Goal: Navigation & Orientation: Understand site structure

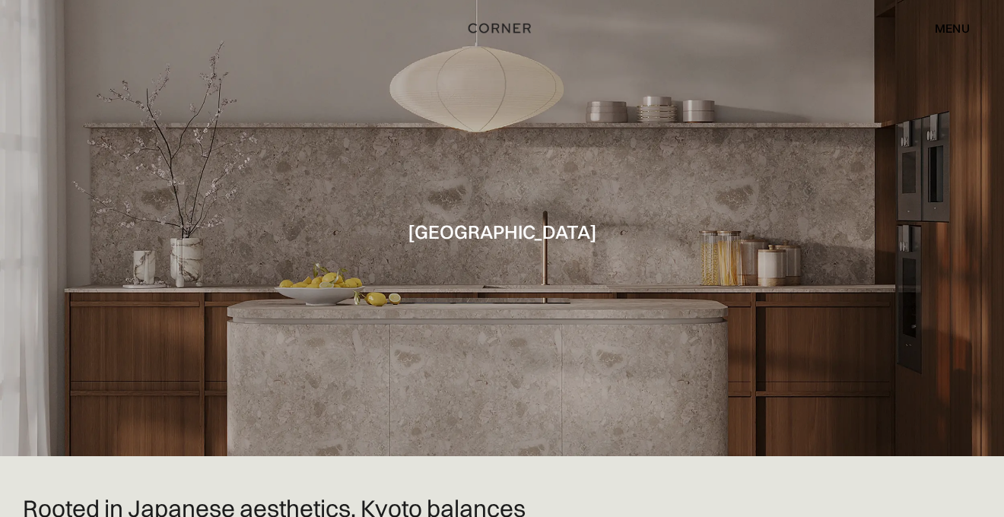
click at [945, 27] on div "menu" at bounding box center [952, 28] width 35 height 12
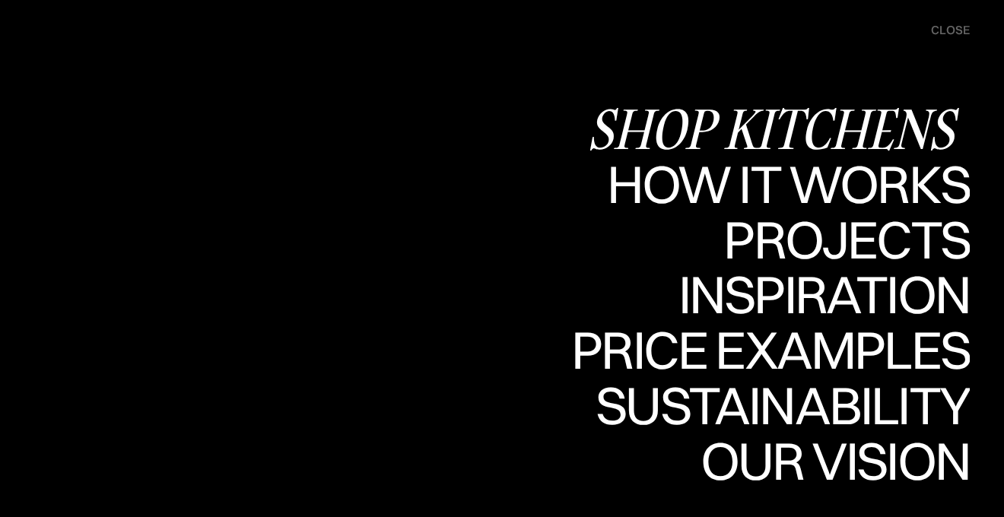
click at [841, 126] on div "Shop Kitchens" at bounding box center [778, 128] width 383 height 53
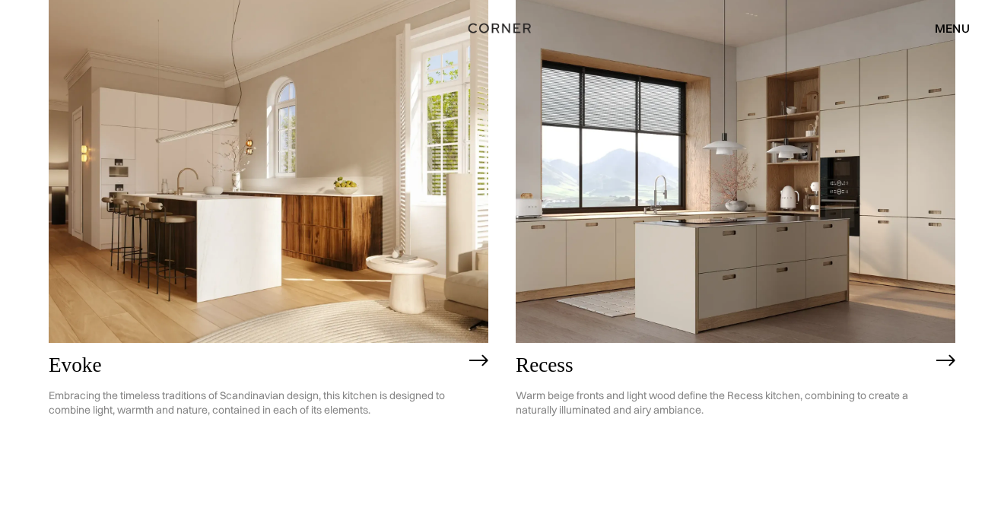
scroll to position [982, 0]
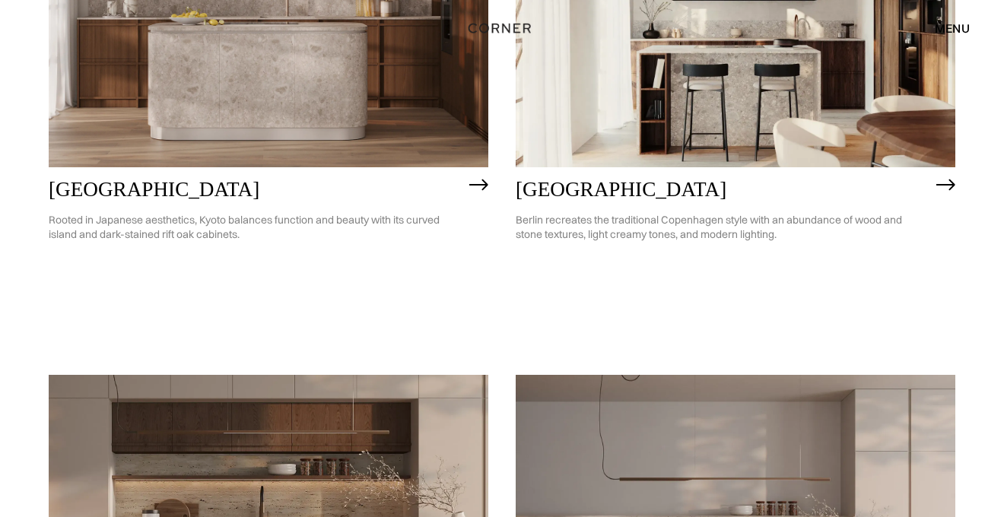
click at [942, 32] on div "menu" at bounding box center [952, 28] width 35 height 12
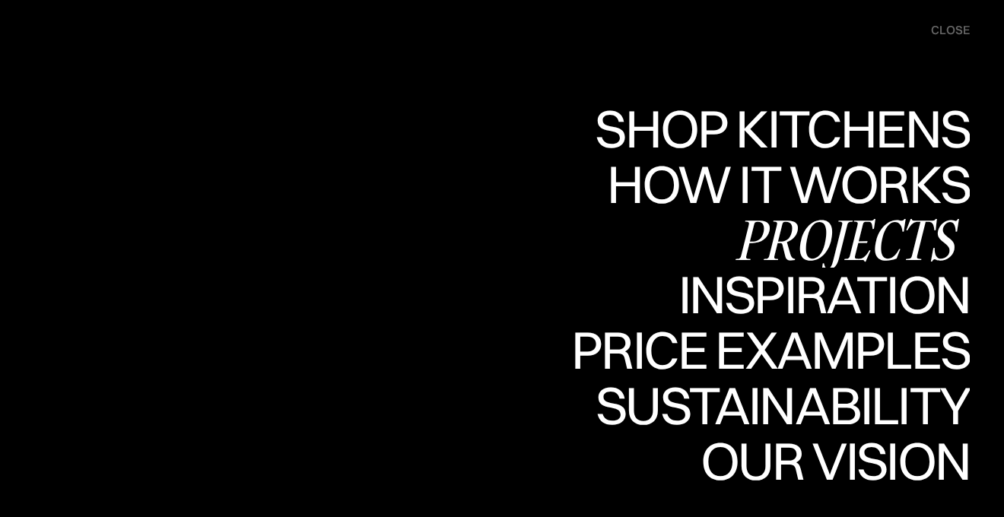
click at [811, 240] on div "Projects" at bounding box center [847, 239] width 247 height 53
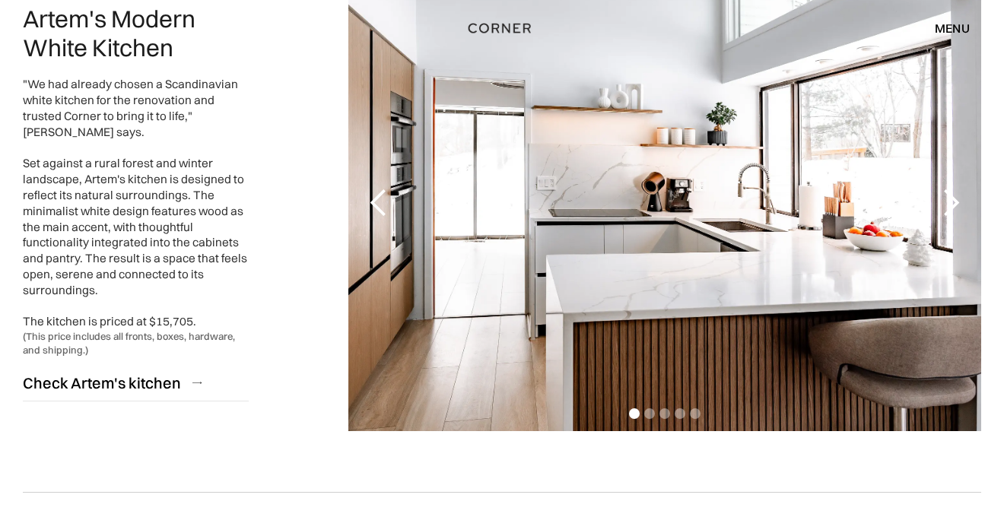
scroll to position [1663, 0]
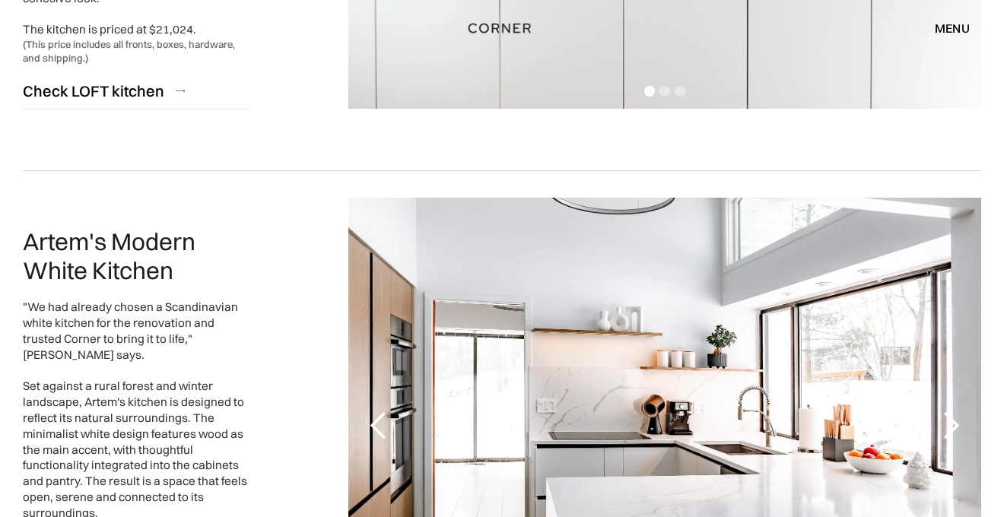
click at [946, 29] on div "menu" at bounding box center [952, 28] width 35 height 12
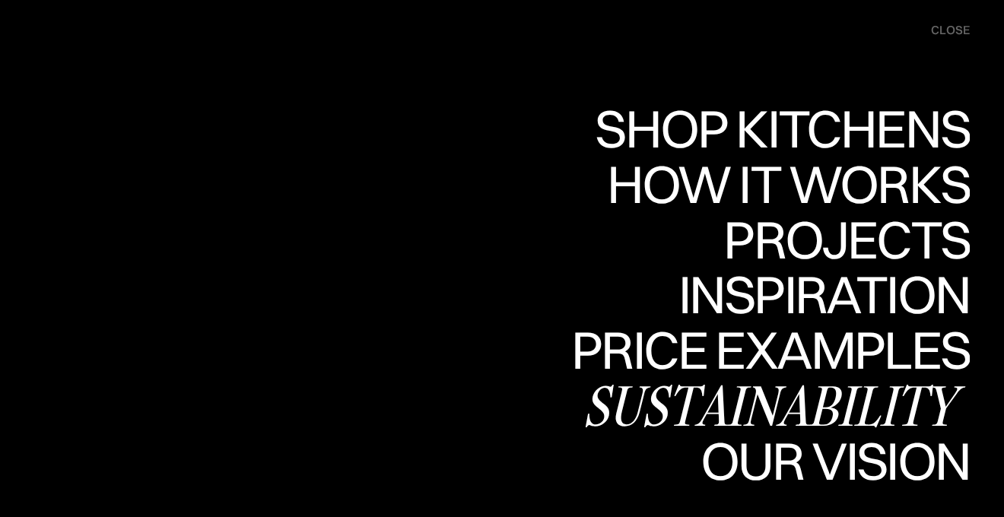
click at [832, 409] on div "Sustainability" at bounding box center [776, 405] width 387 height 53
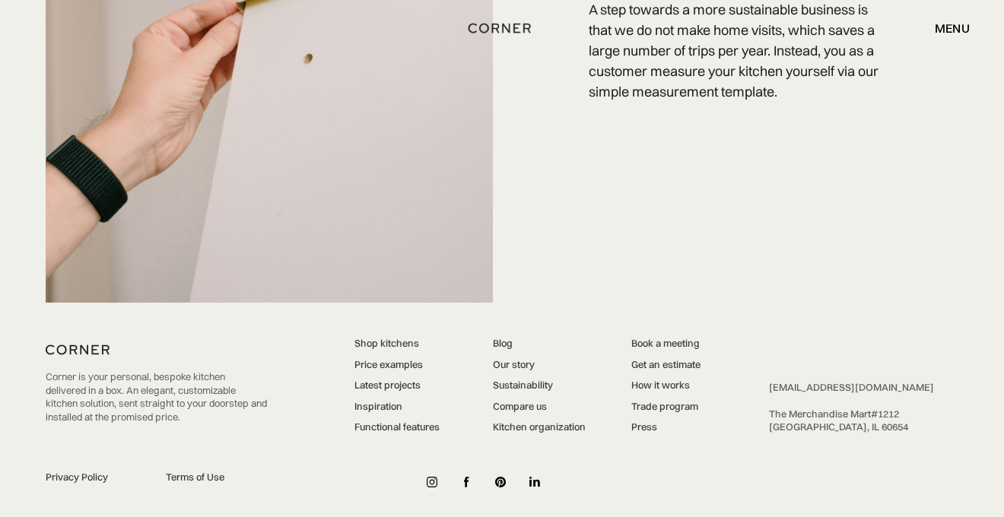
scroll to position [3078, 0]
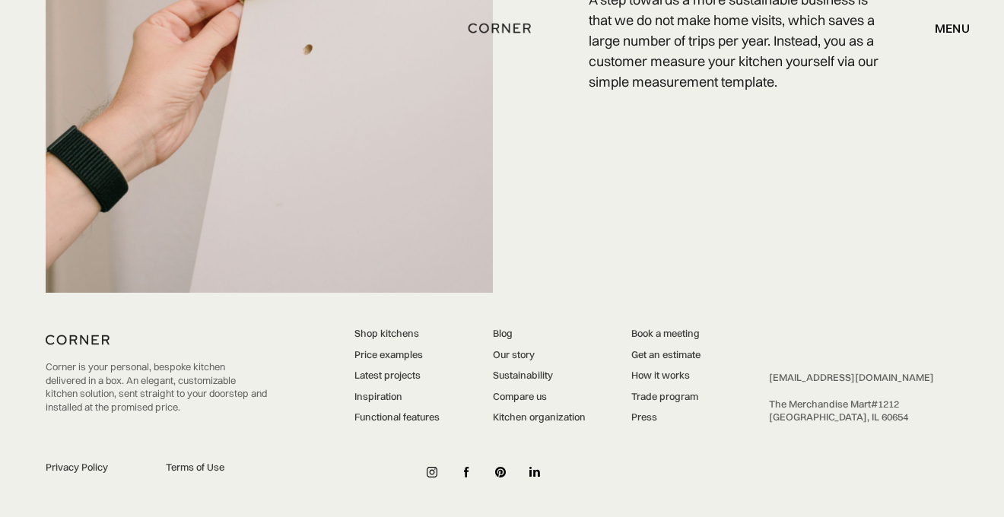
click at [507, 361] on div "Blog Our story Sustainability Compare us Kitchen organization" at bounding box center [539, 375] width 93 height 97
click at [508, 358] on link "Our story" at bounding box center [539, 356] width 93 height 14
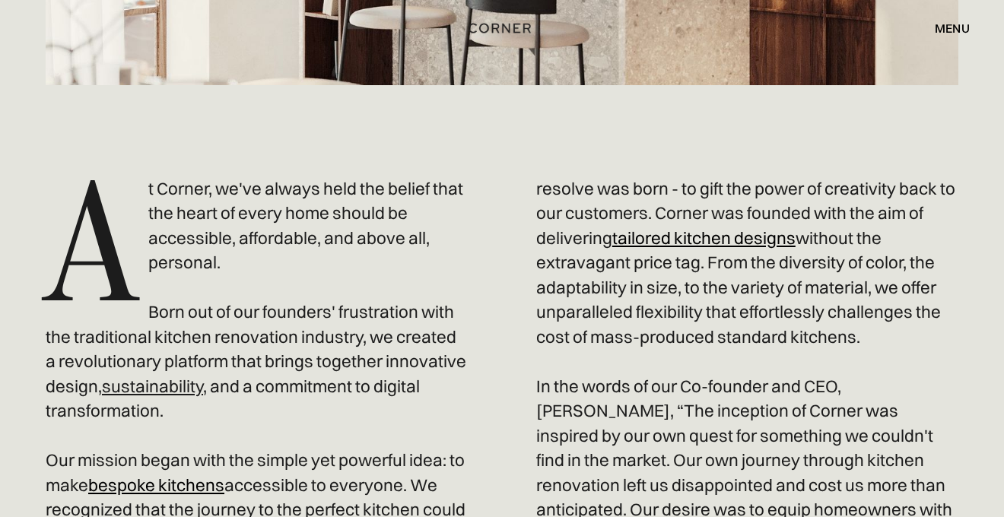
scroll to position [654, 0]
